Goal: Transaction & Acquisition: Download file/media

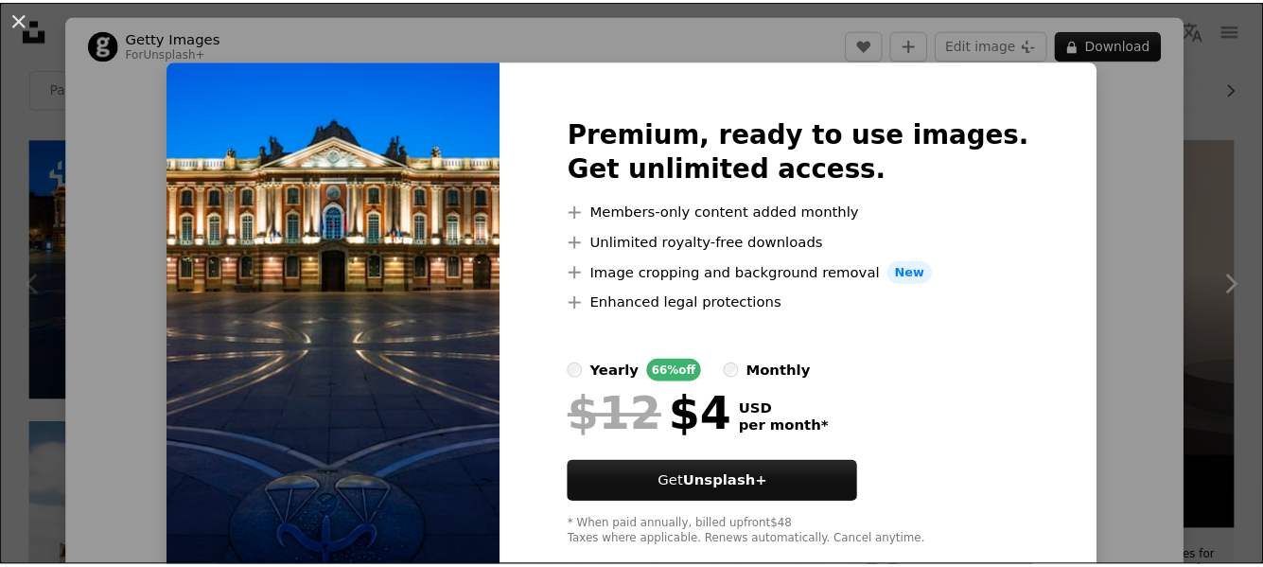
scroll to position [382, 0]
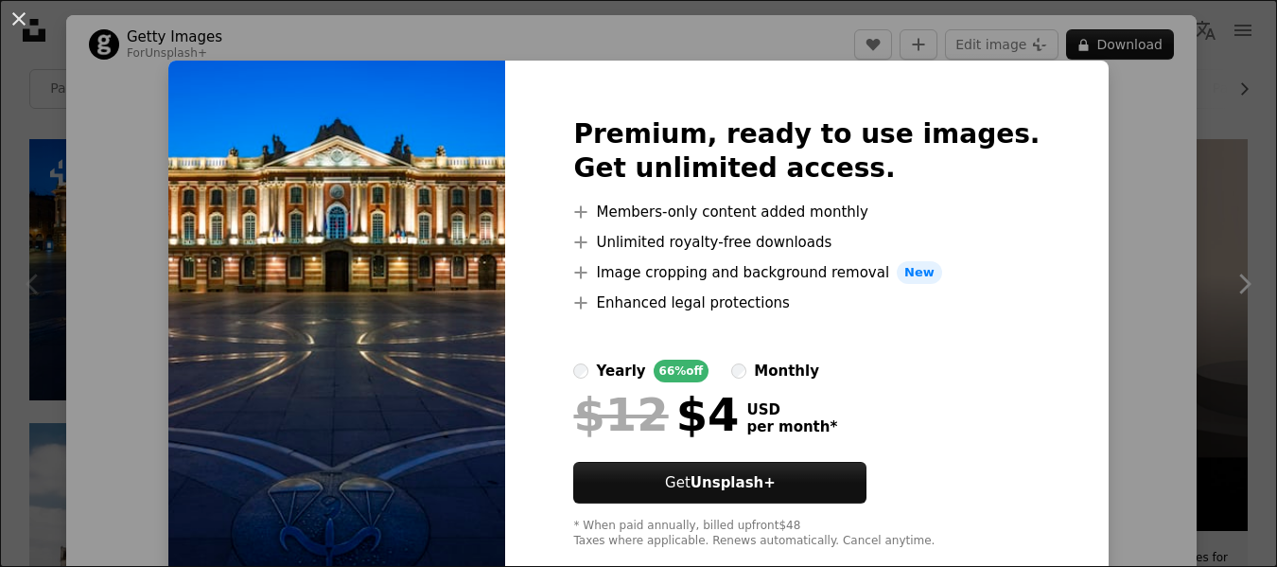
click at [1037, 122] on div "Premium, ready to use images. Get unlimited access. A plus sign Members-only co…" at bounding box center [806, 333] width 603 height 545
click at [1074, 131] on div "An X shape Premium, ready to use images. Get unlimited access. A plus sign Memb…" at bounding box center [638, 283] width 1277 height 567
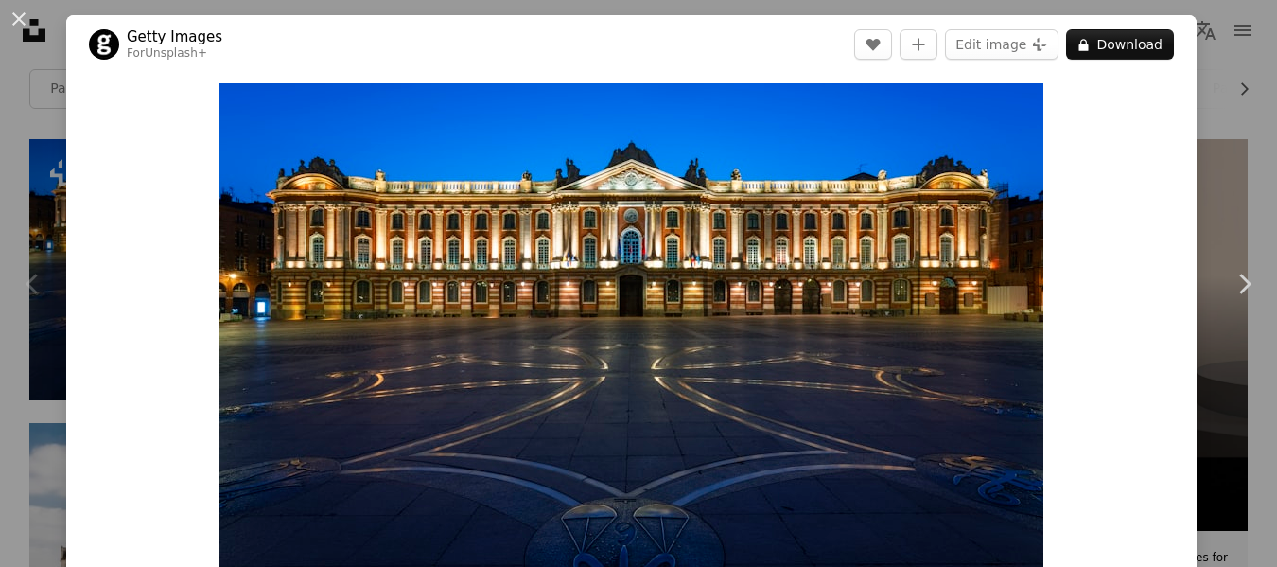
click at [1207, 117] on div "An X shape Chevron left Chevron right Getty Images For Unsplash+ A heart A plus…" at bounding box center [638, 283] width 1277 height 567
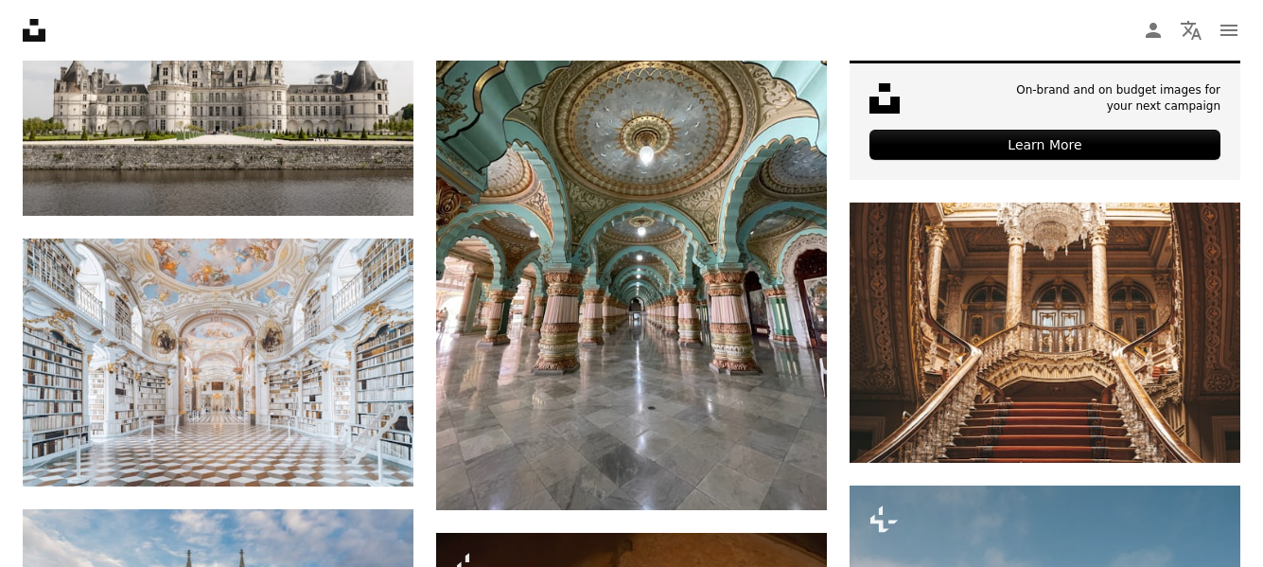
scroll to position [866, 0]
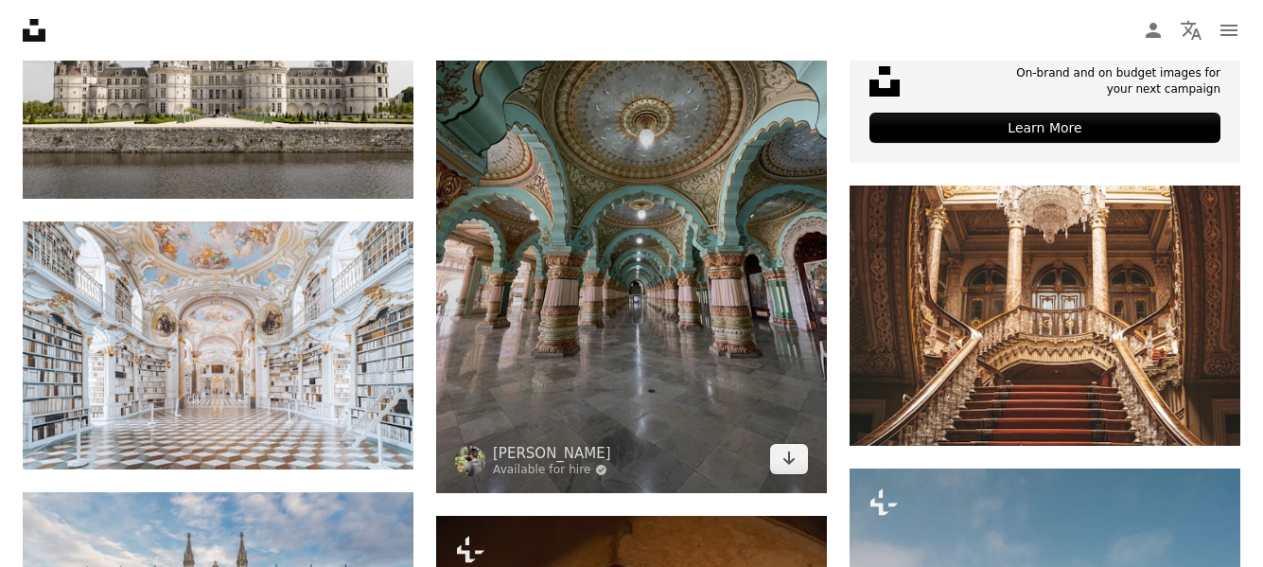
click at [674, 299] on img at bounding box center [631, 232] width 391 height 521
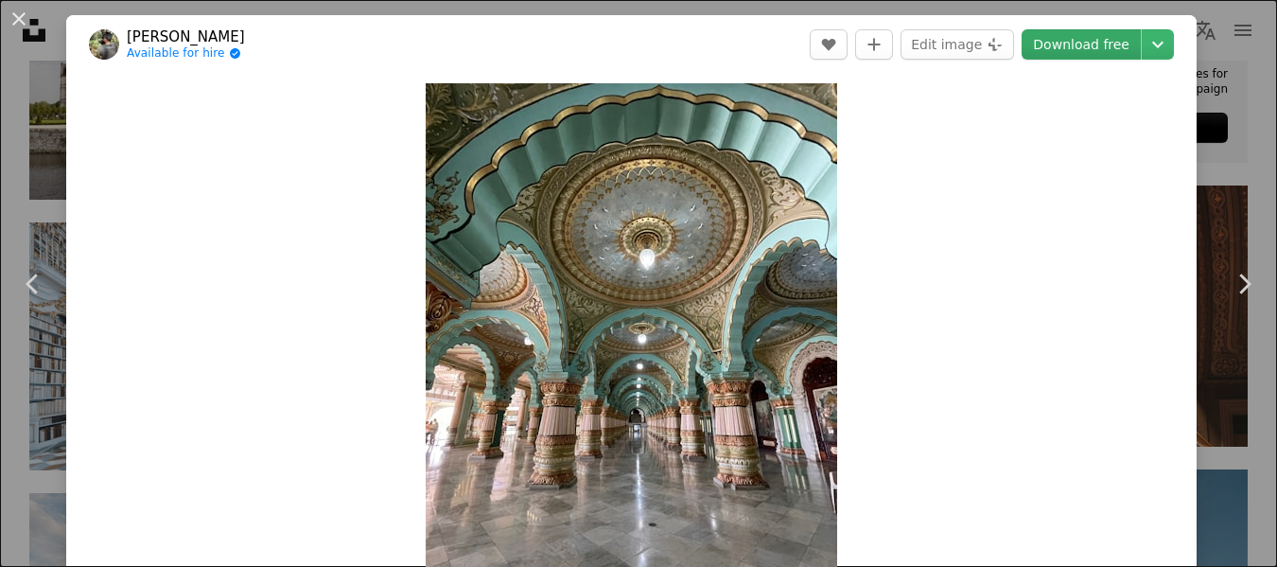
click at [1103, 46] on link "Download free" at bounding box center [1081, 44] width 119 height 30
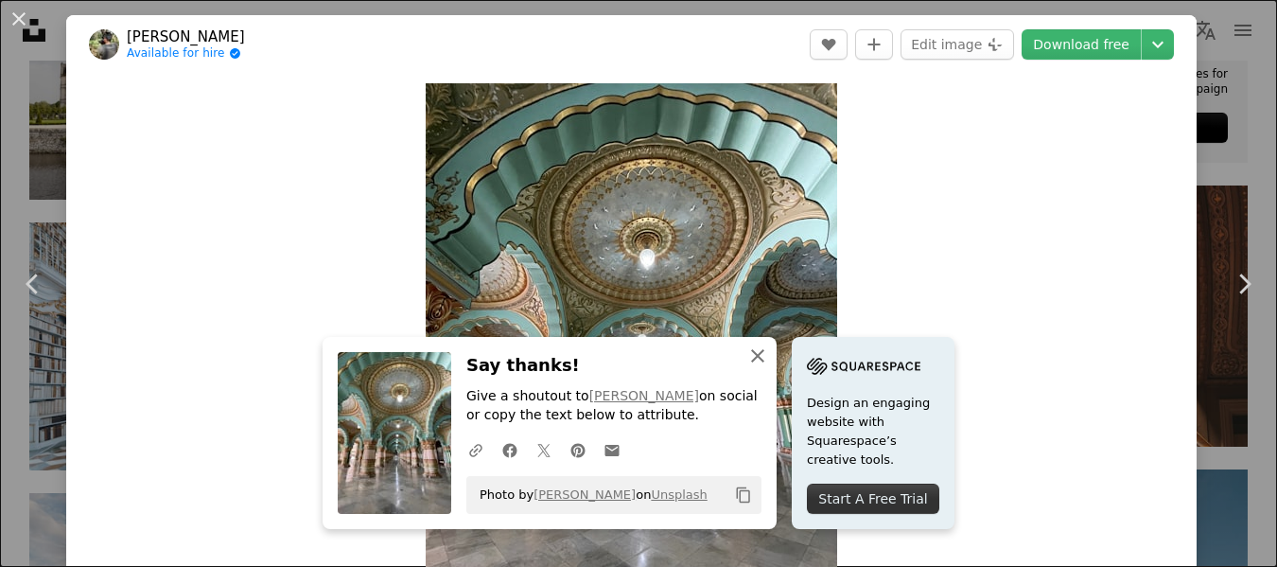
click at [751, 354] on icon "button" at bounding box center [757, 355] width 13 height 13
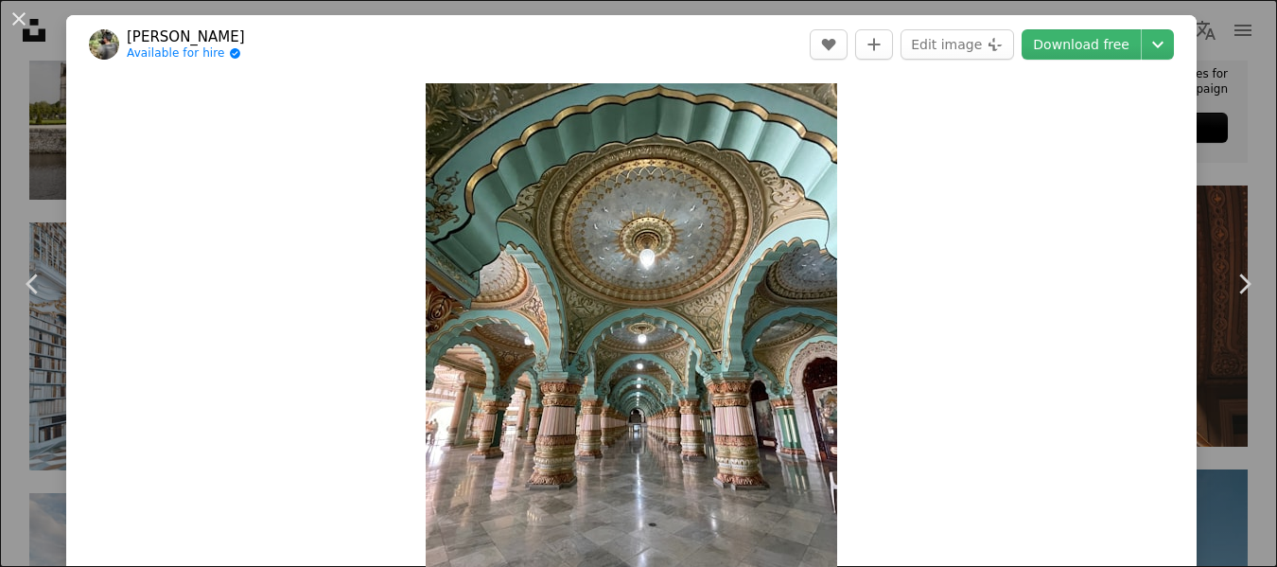
click at [1201, 70] on div "An X shape Chevron left Chevron right [PERSON_NAME] Available for hire A checkm…" at bounding box center [638, 283] width 1277 height 567
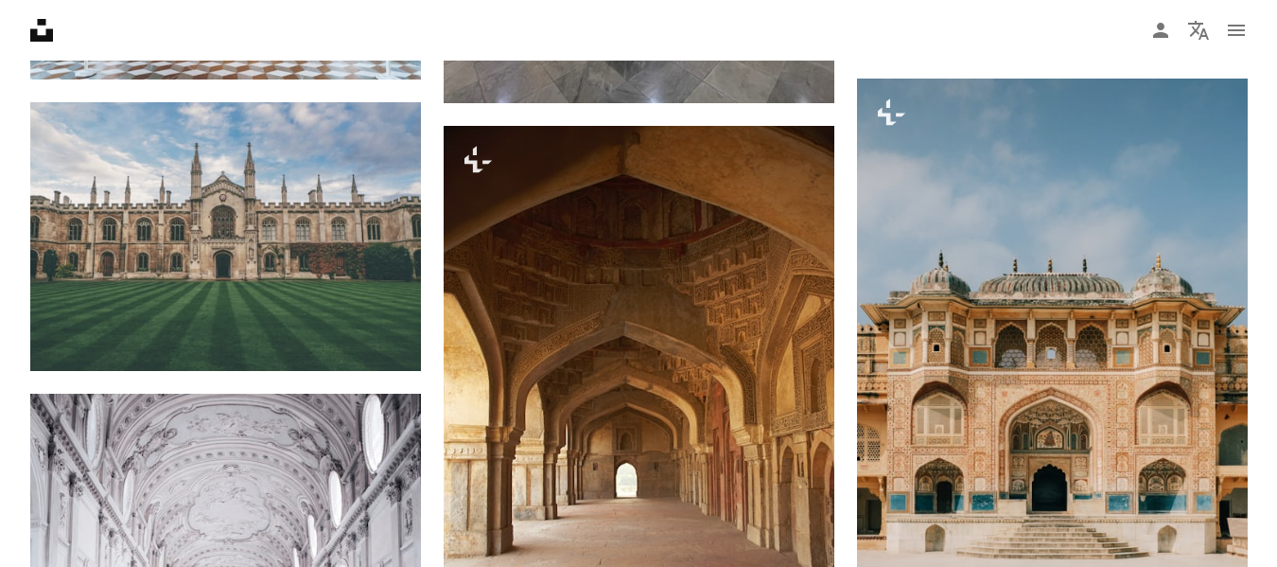
scroll to position [1247, 0]
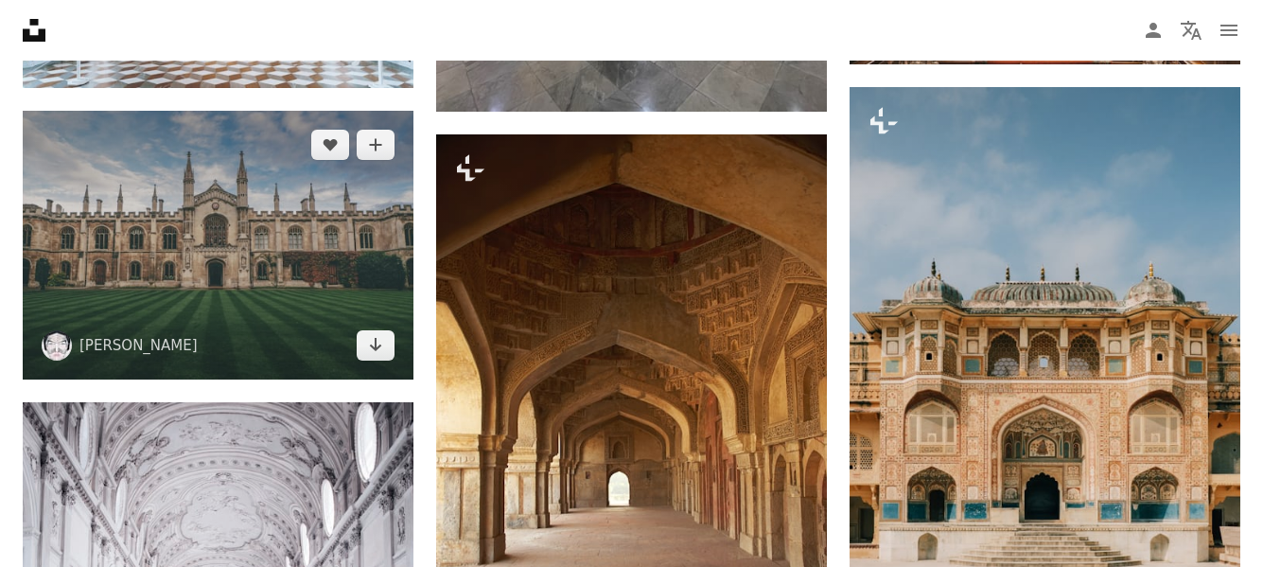
click at [150, 261] on img at bounding box center [218, 245] width 391 height 268
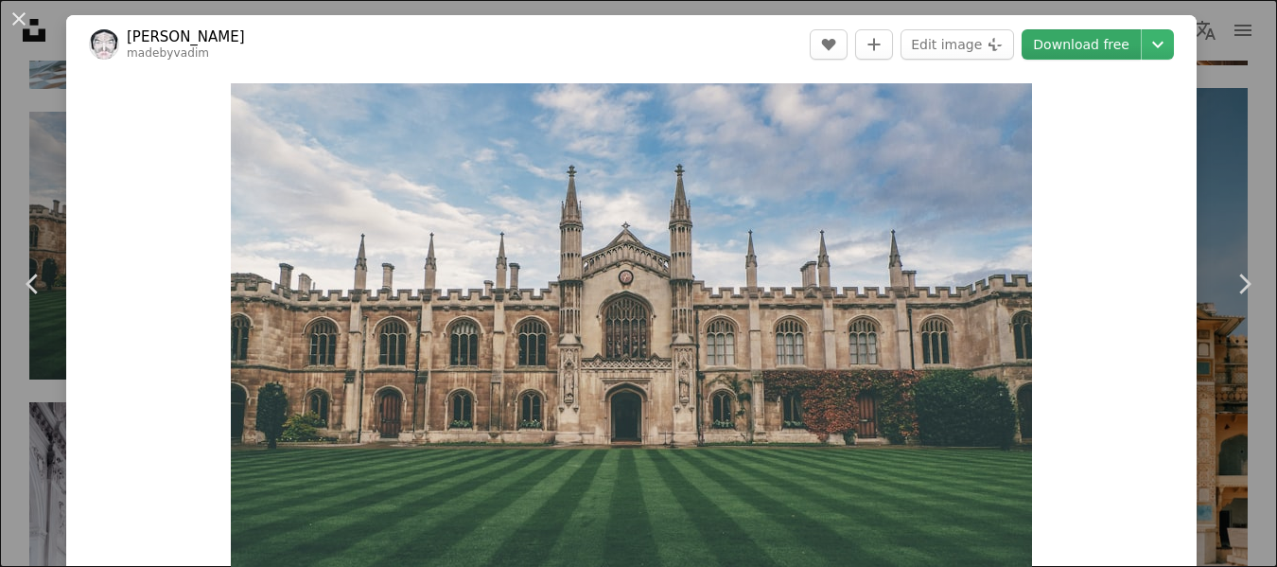
click at [1055, 49] on link "Download free" at bounding box center [1081, 44] width 119 height 30
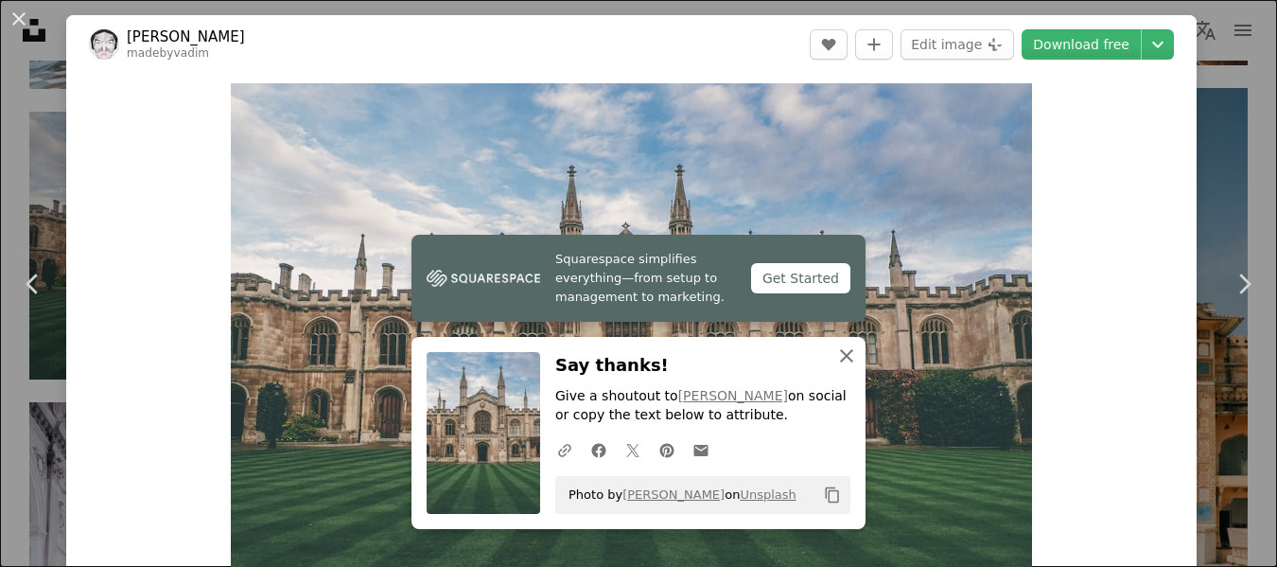
click at [840, 359] on icon "button" at bounding box center [846, 355] width 13 height 13
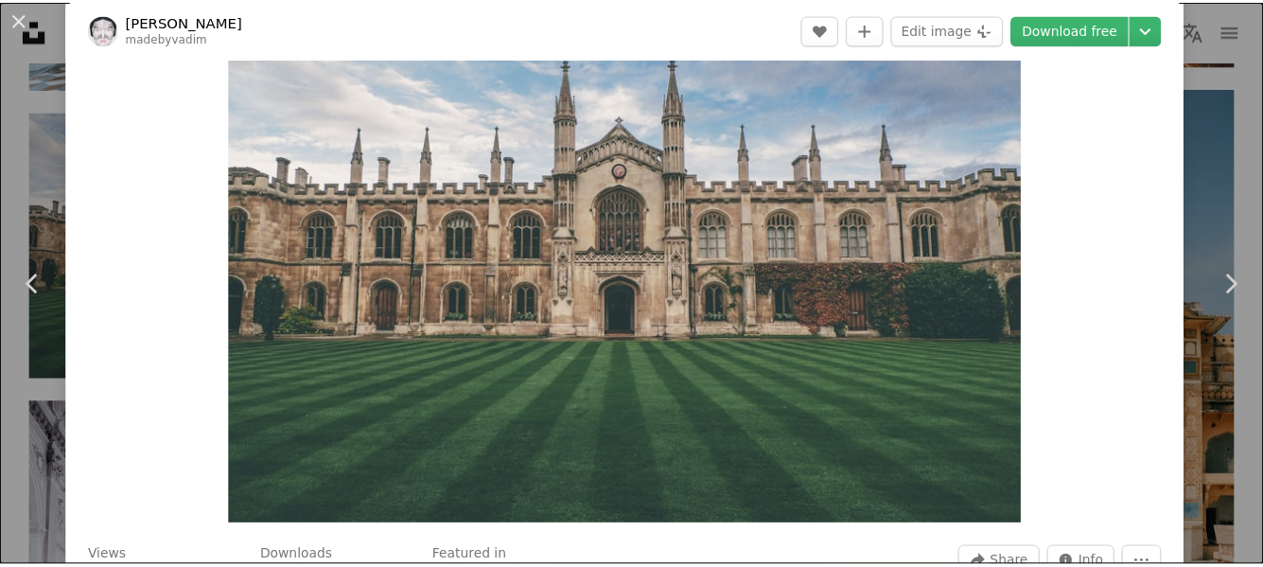
scroll to position [241, 0]
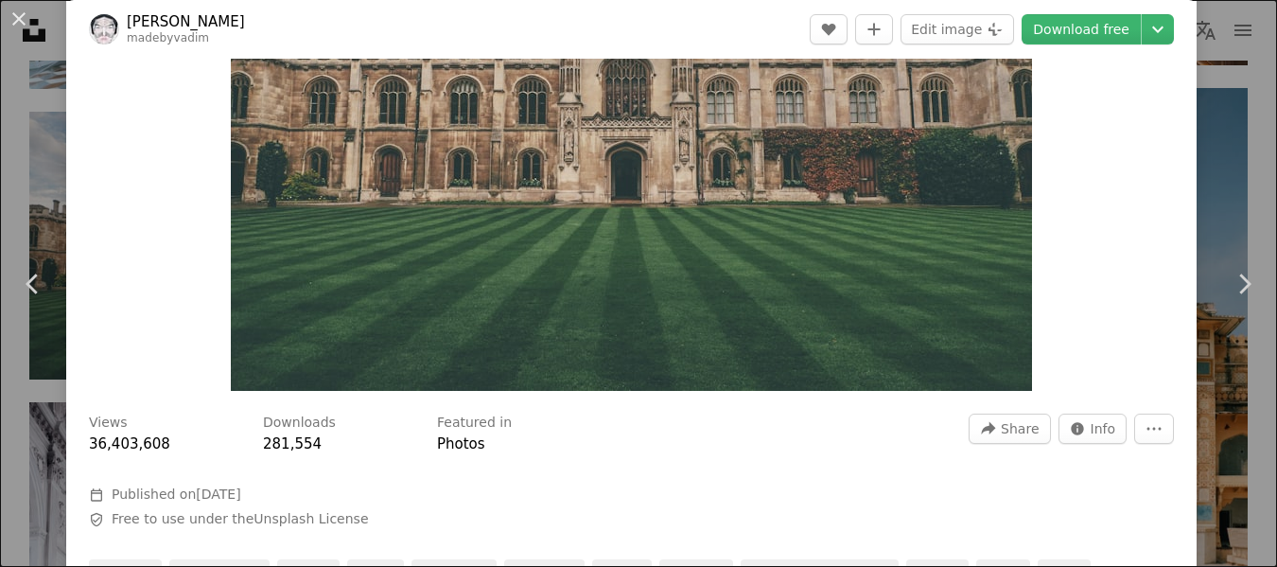
click at [1213, 127] on div "An X shape Chevron left Chevron right [PERSON_NAME] madebyvadim A heart A plus …" at bounding box center [638, 283] width 1277 height 567
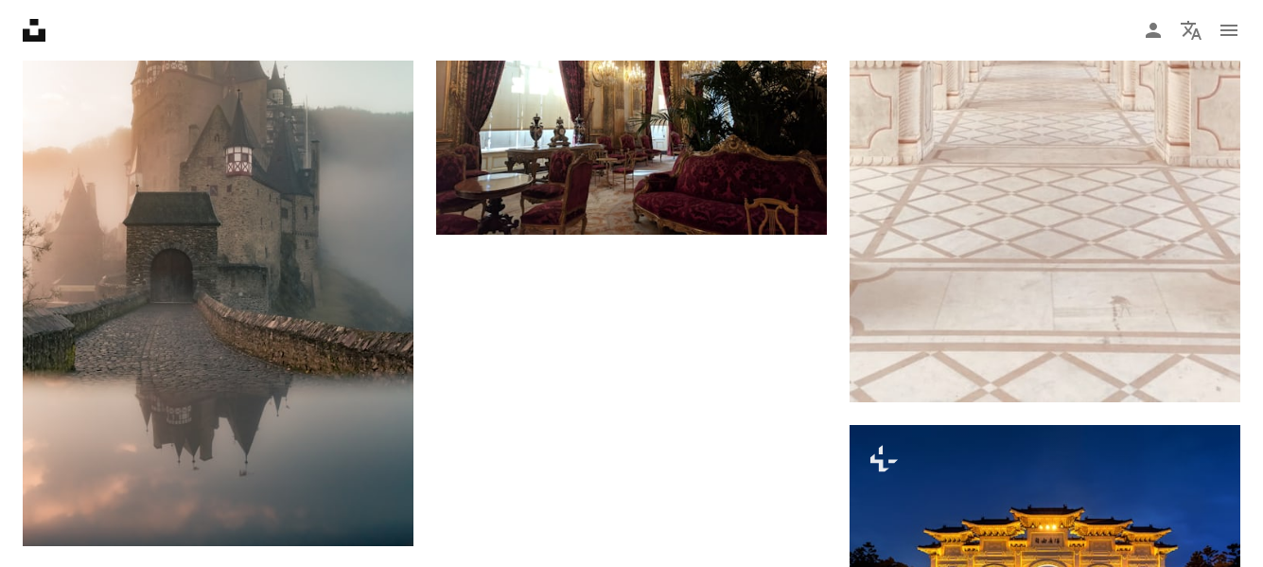
scroll to position [2917, 0]
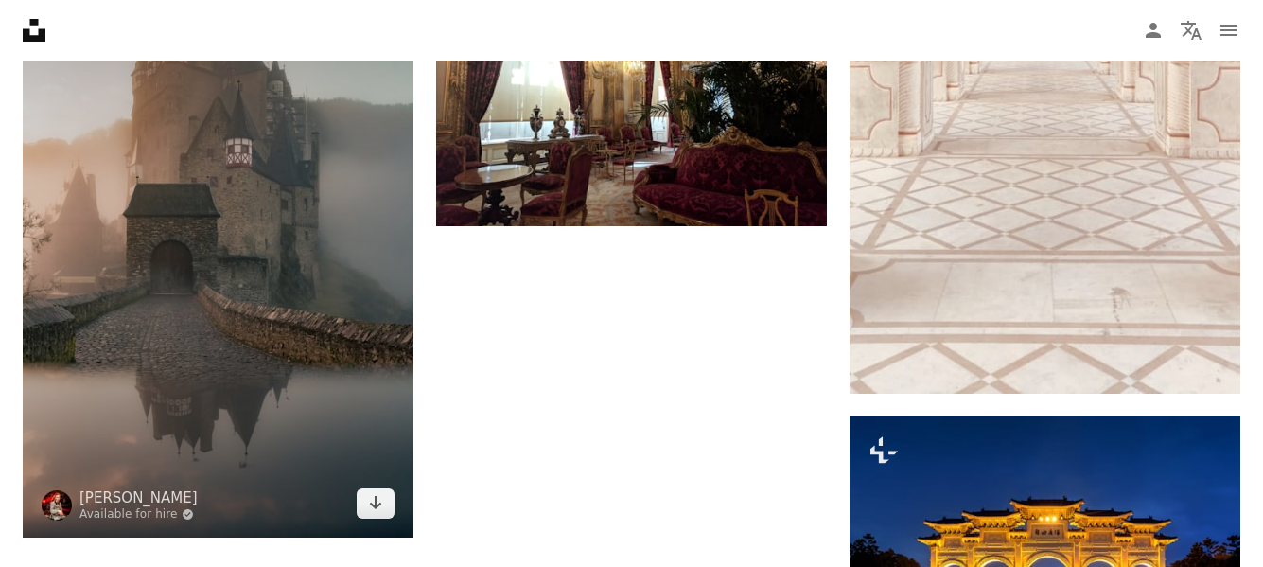
click at [311, 373] on img at bounding box center [218, 241] width 391 height 590
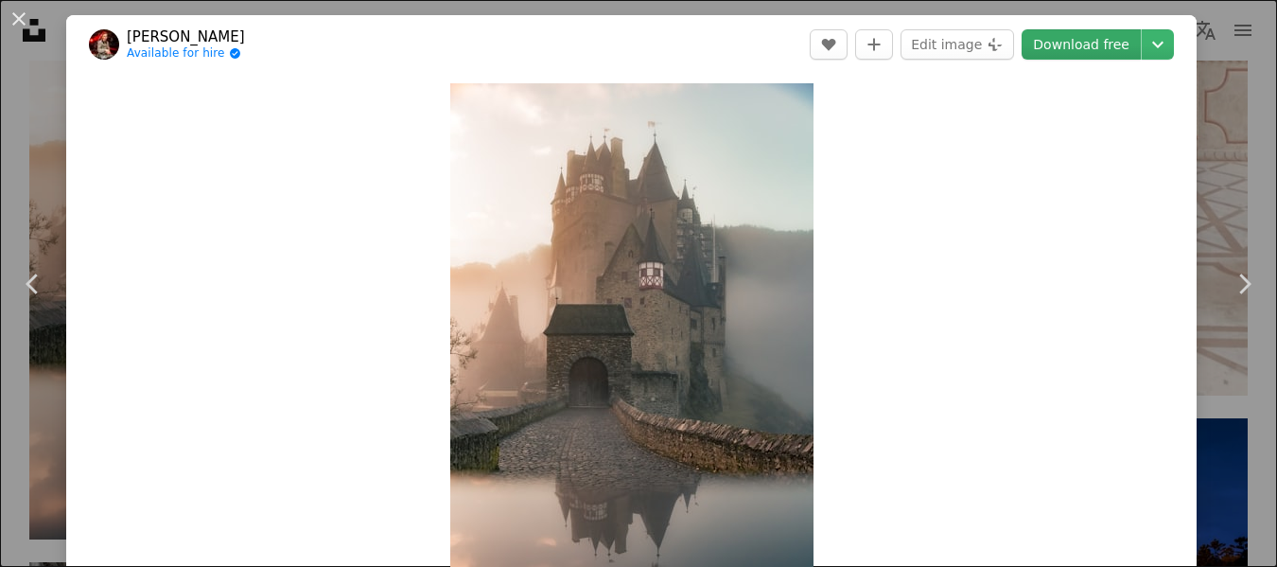
click at [1080, 47] on link "Download free" at bounding box center [1081, 44] width 119 height 30
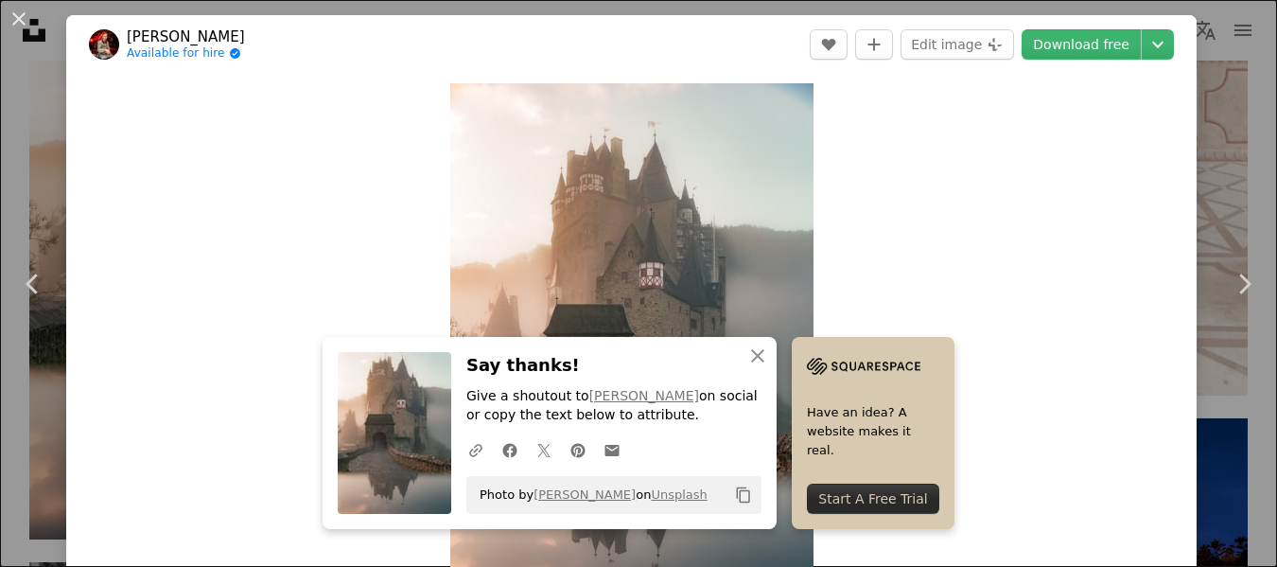
drag, startPoint x: 1242, startPoint y: 108, endPoint x: 1248, endPoint y: 94, distance: 15.3
click at [1241, 108] on div "An X shape Chevron left Chevron right An X shape Close Say thanks! Give a shout…" at bounding box center [638, 283] width 1277 height 567
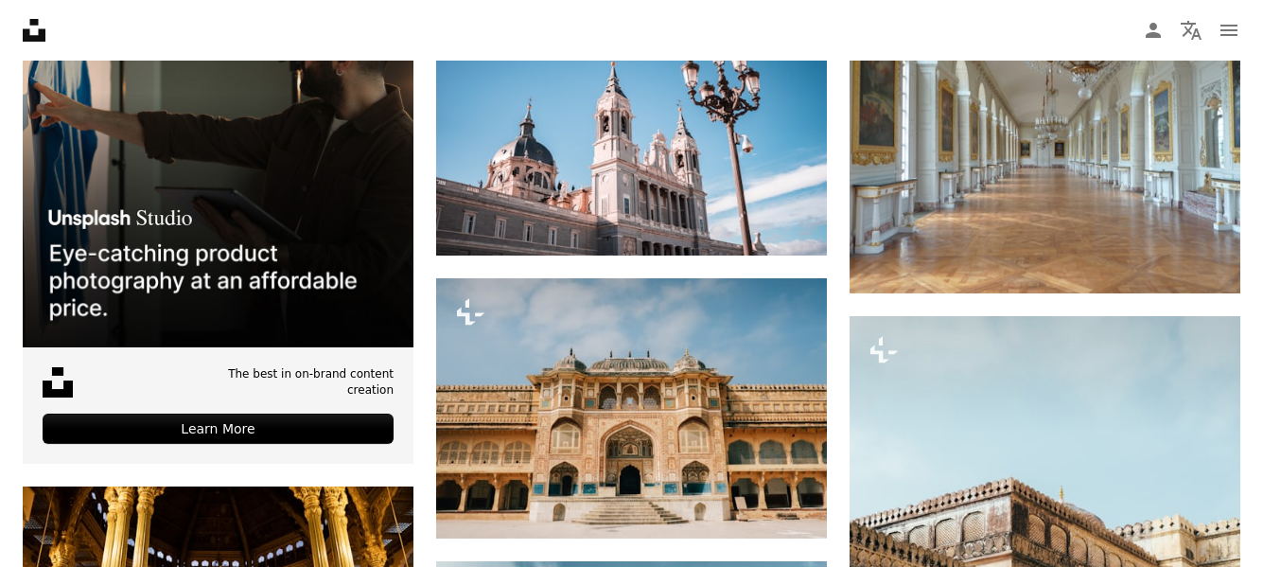
scroll to position [5253, 0]
